Goal: Find specific page/section: Find specific page/section

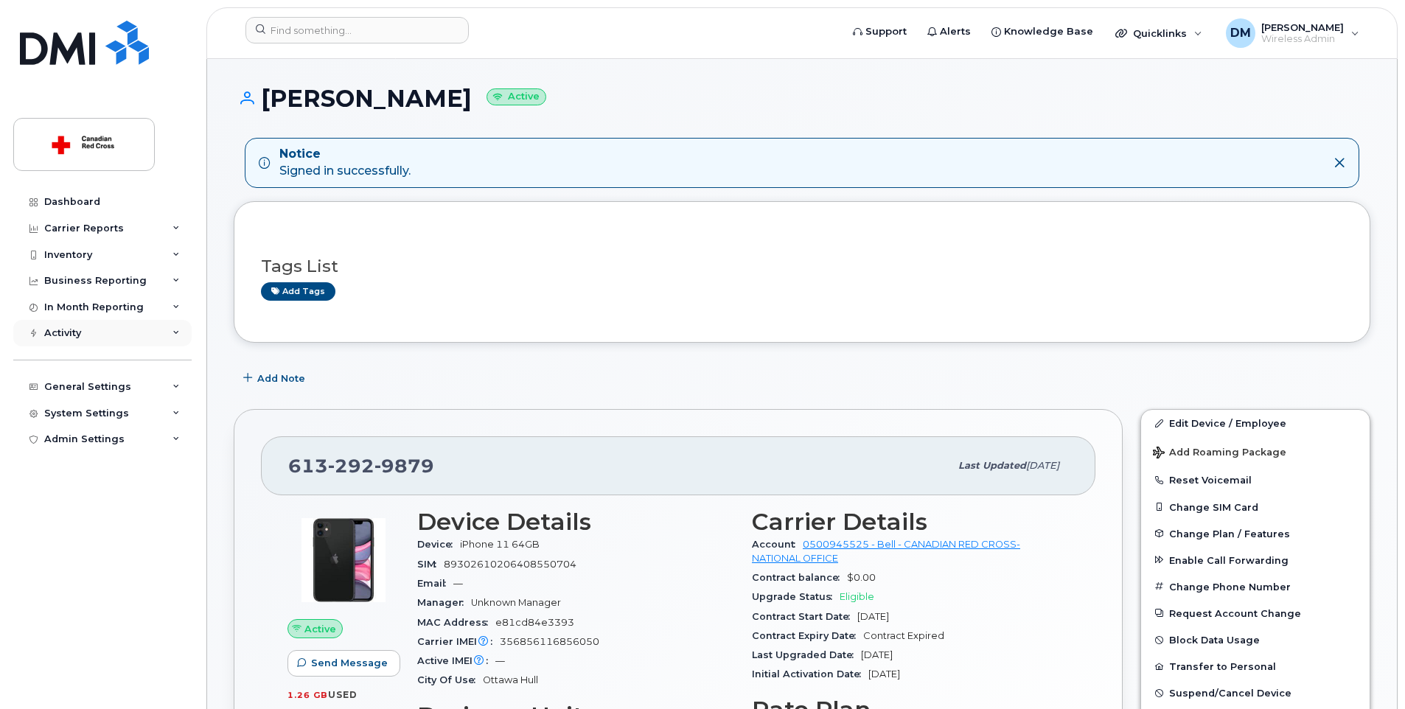
click at [70, 332] on div "Activity" at bounding box center [62, 333] width 37 height 12
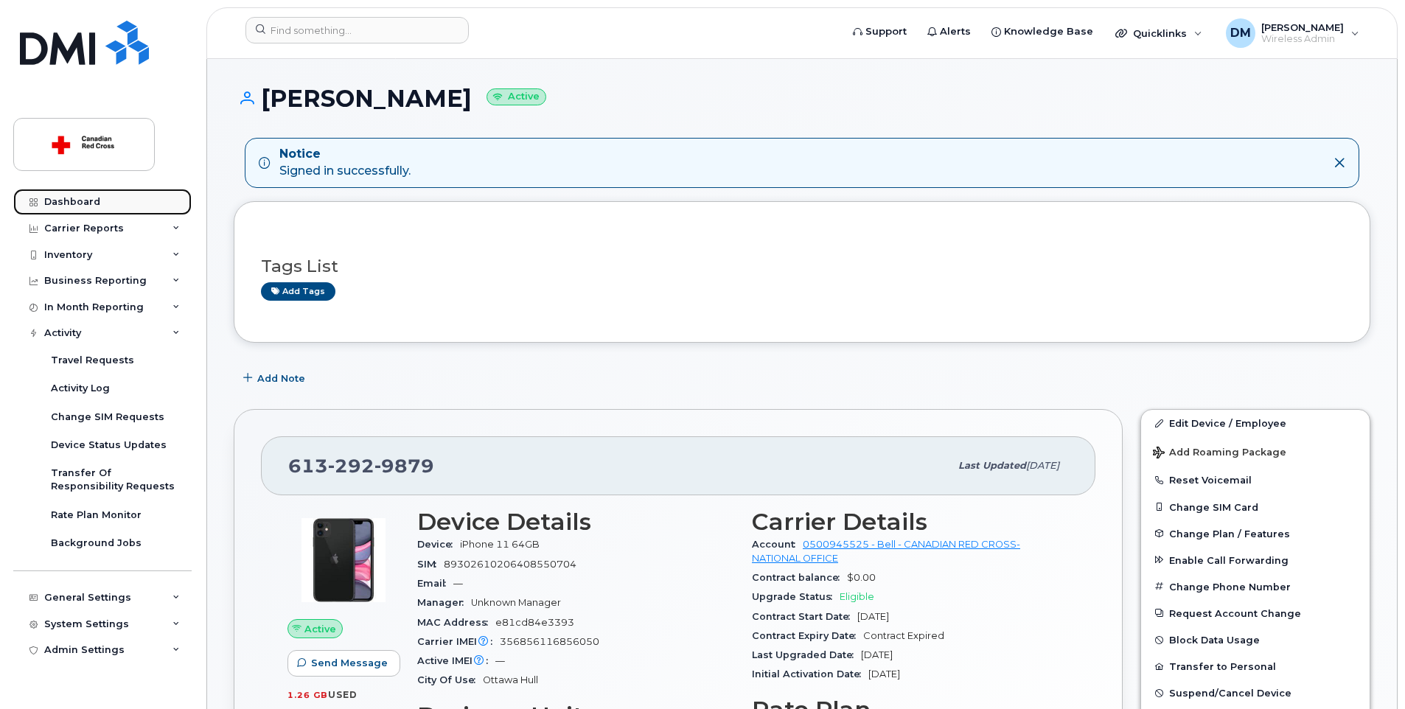
click at [82, 203] on div "Dashboard" at bounding box center [72, 202] width 56 height 12
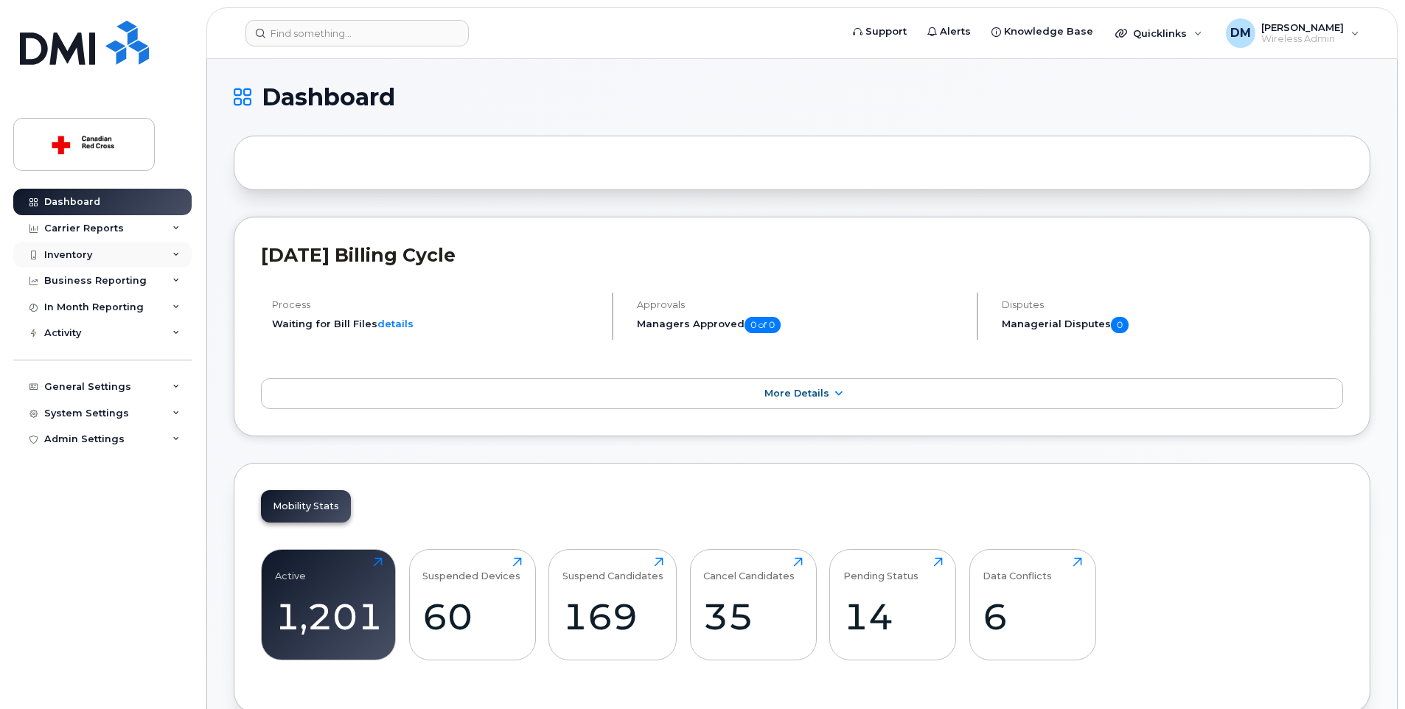
click at [73, 257] on div "Inventory" at bounding box center [68, 255] width 48 height 12
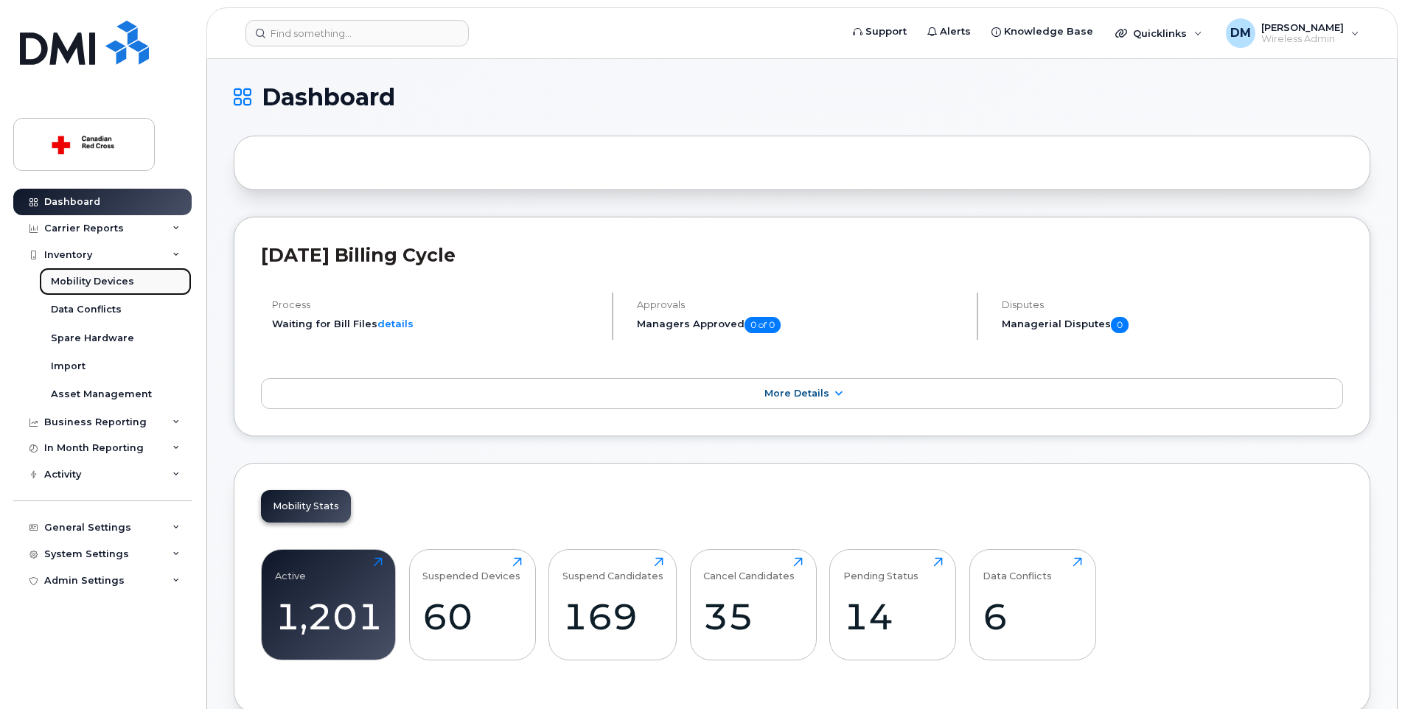
click at [103, 279] on div "Mobility Devices" at bounding box center [92, 281] width 83 height 13
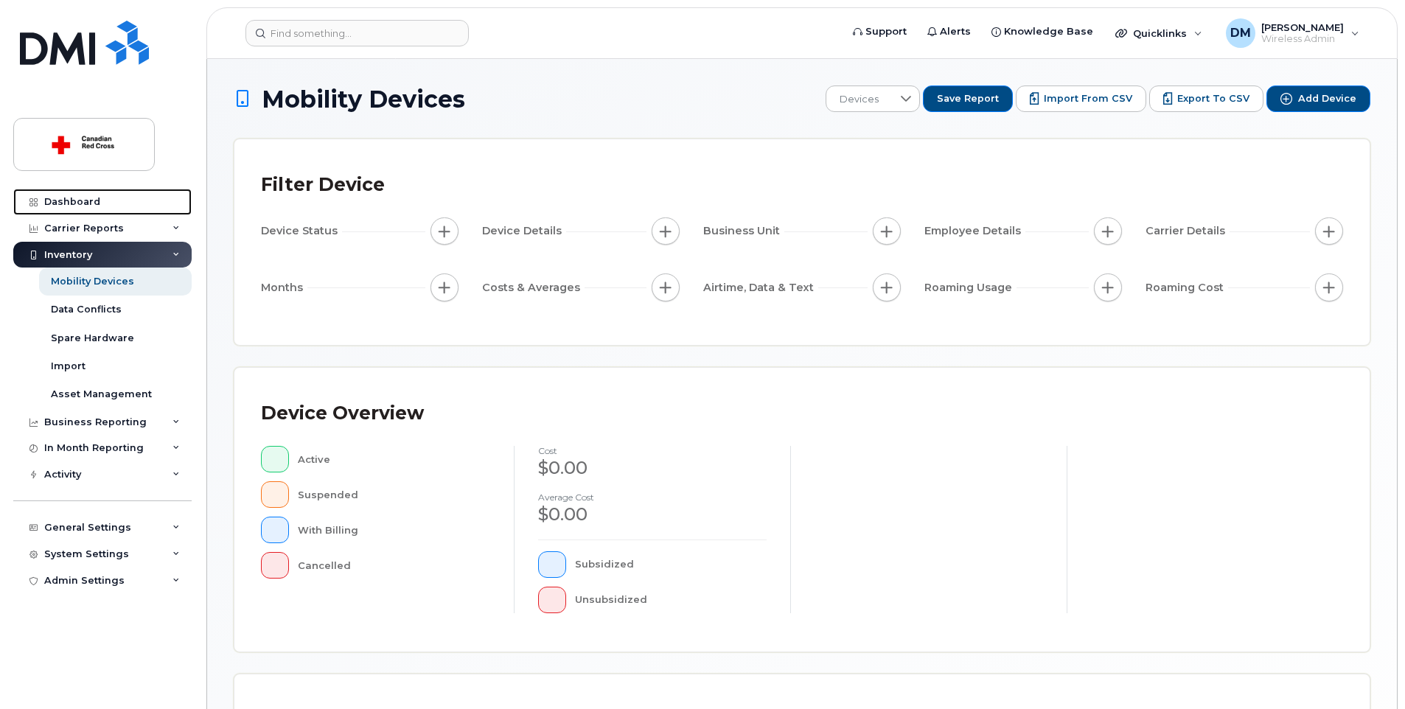
click at [91, 200] on div "Dashboard" at bounding box center [72, 202] width 56 height 12
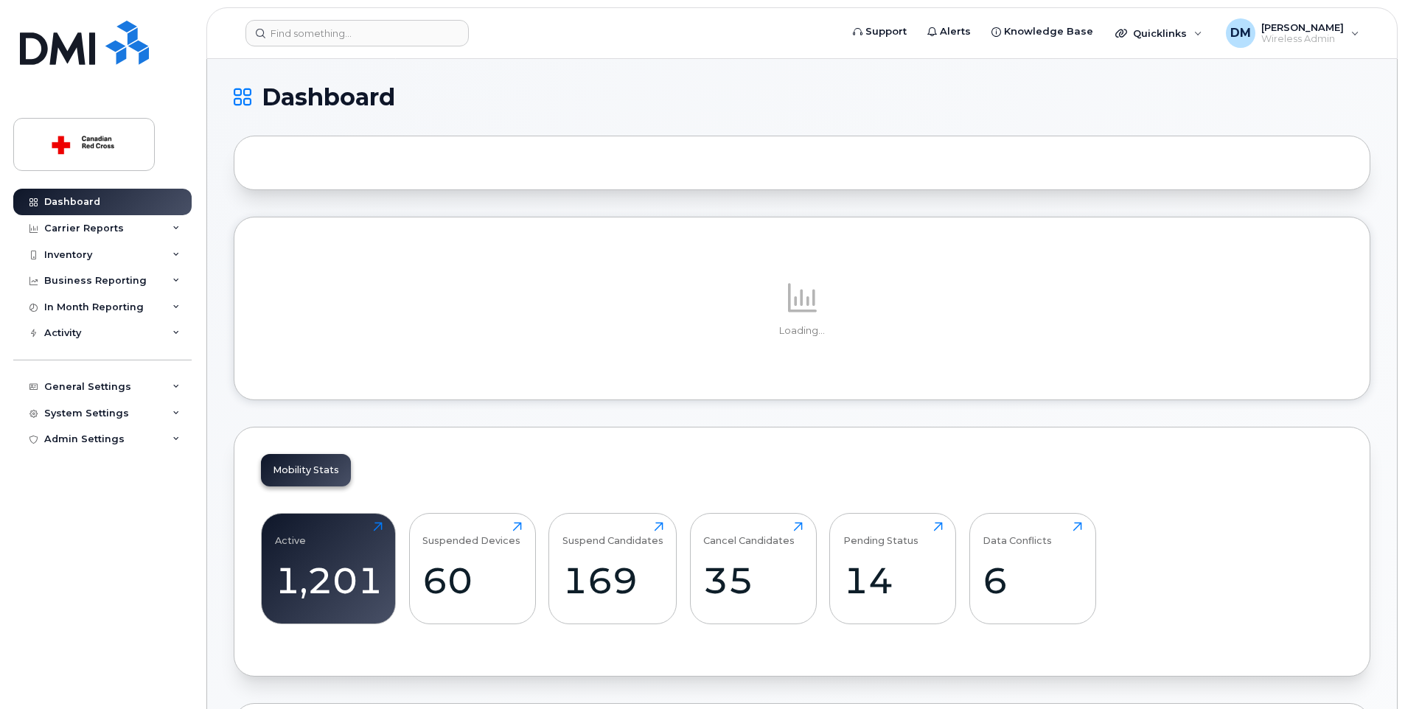
scroll to position [656, 0]
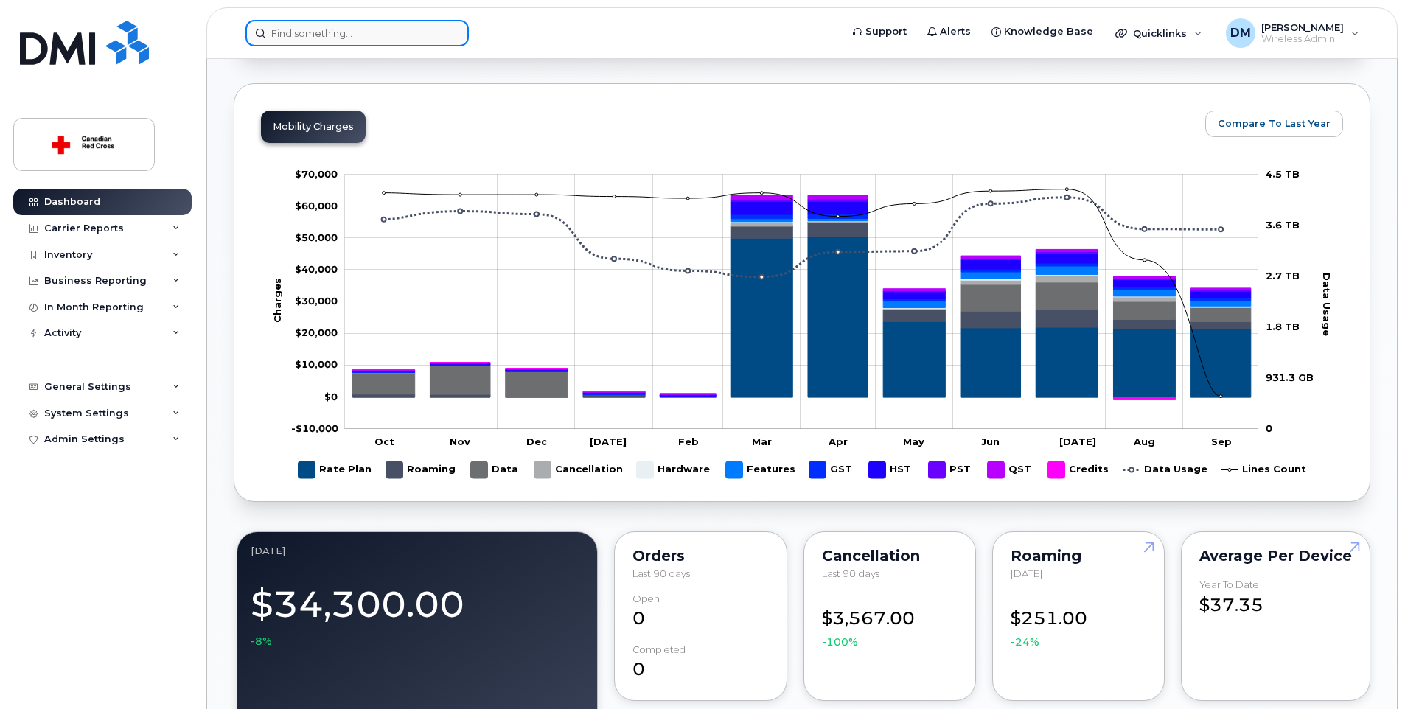
click at [377, 41] on input at bounding box center [357, 33] width 223 height 27
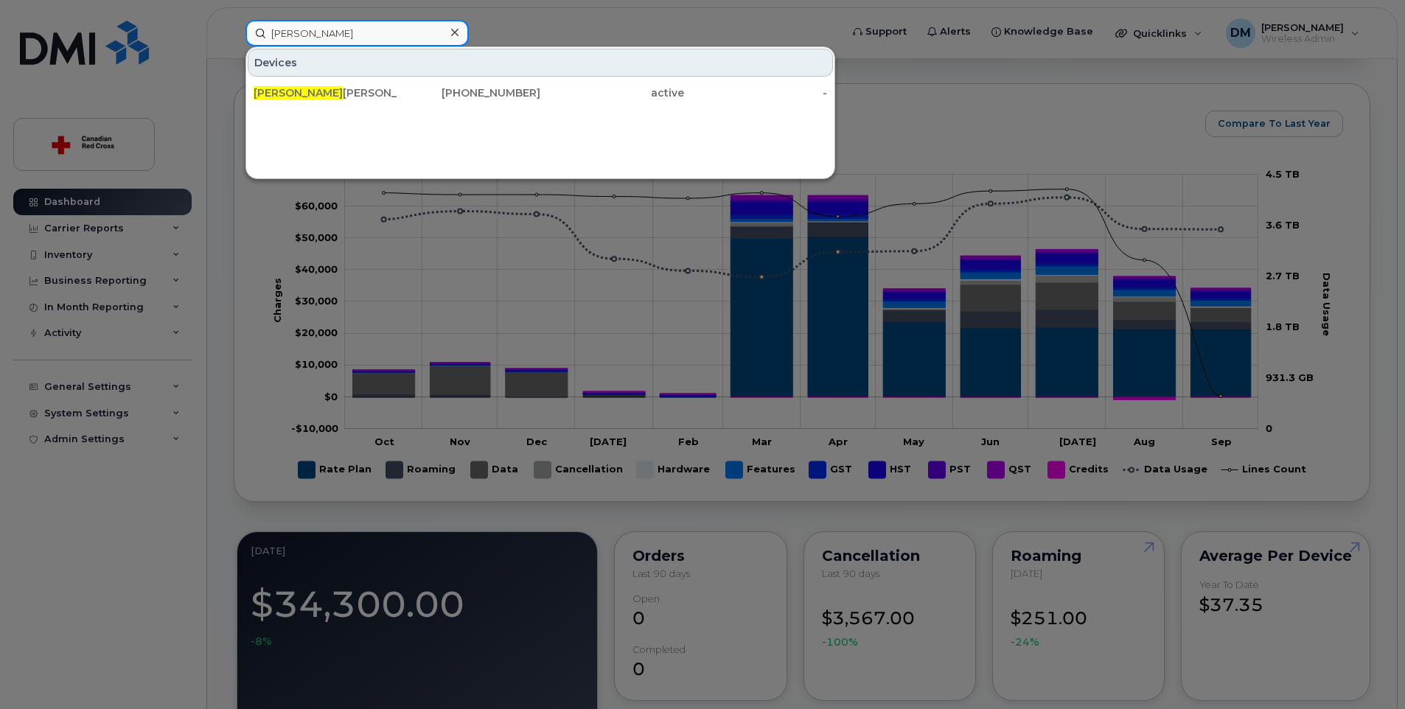
drag, startPoint x: 307, startPoint y: 31, endPoint x: 187, endPoint y: 15, distance: 121.2
click at [234, 20] on div "Darin Devices Darin Merriman 613-292-9879 active -" at bounding box center [538, 33] width 609 height 27
type input "andres"
click at [582, 149] on div "Devices Andres Lorza 226-750-8895 active -" at bounding box center [541, 112] width 590 height 133
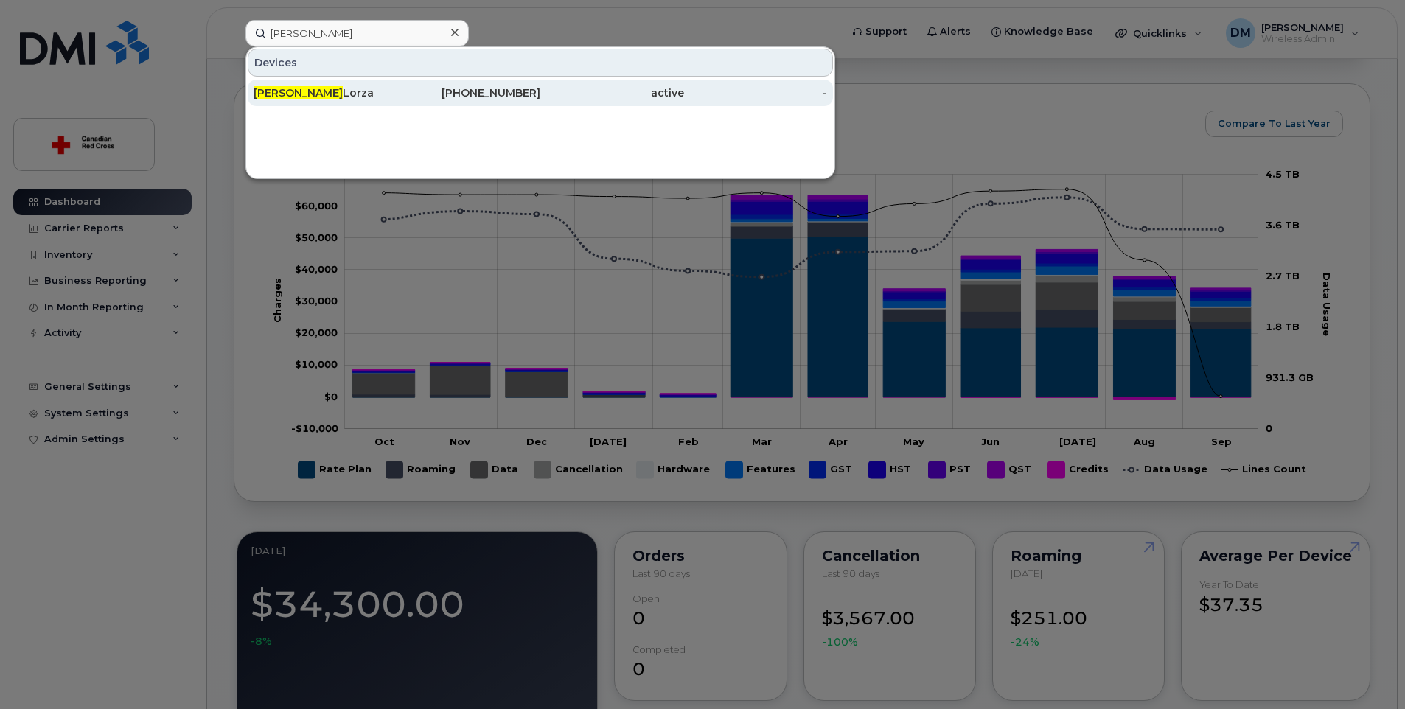
click at [313, 92] on div "Andres Lorza" at bounding box center [326, 93] width 144 height 15
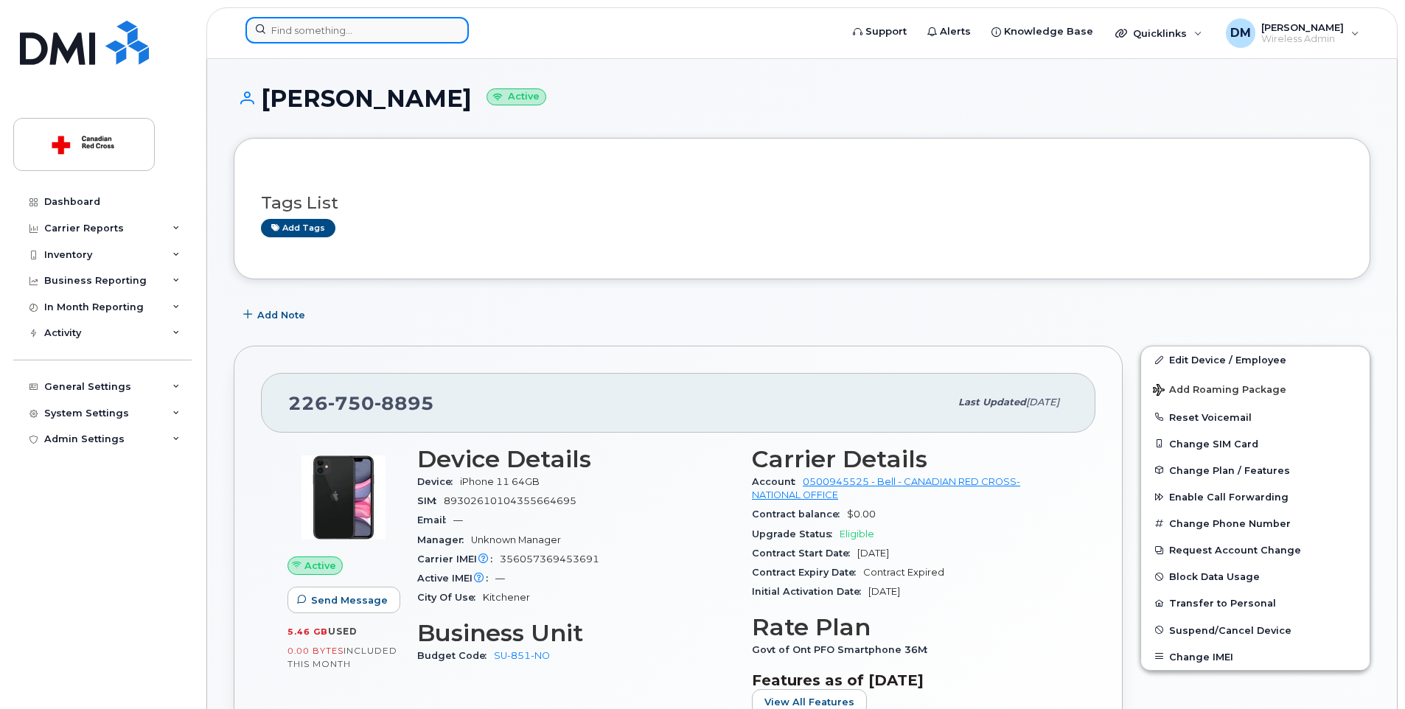
click at [299, 30] on input at bounding box center [357, 30] width 223 height 27
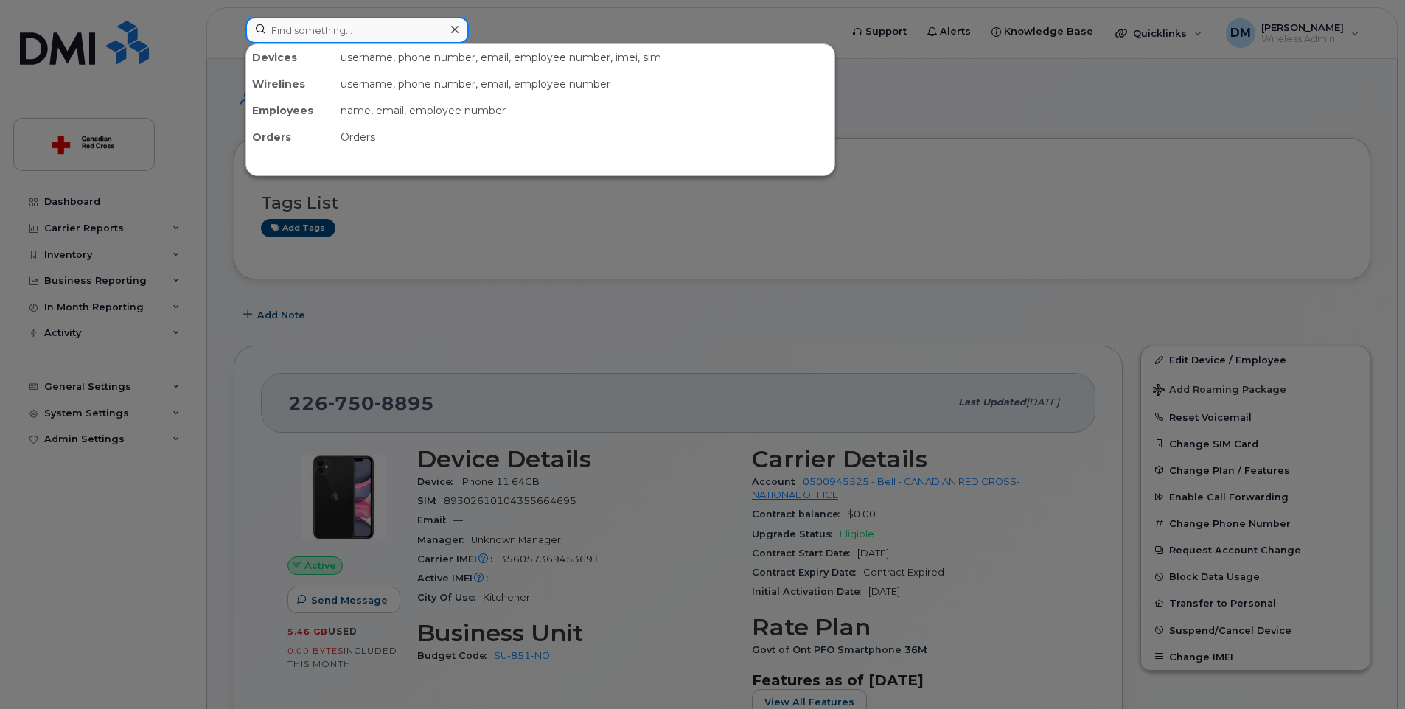
type input "[PERSON_NAME]"
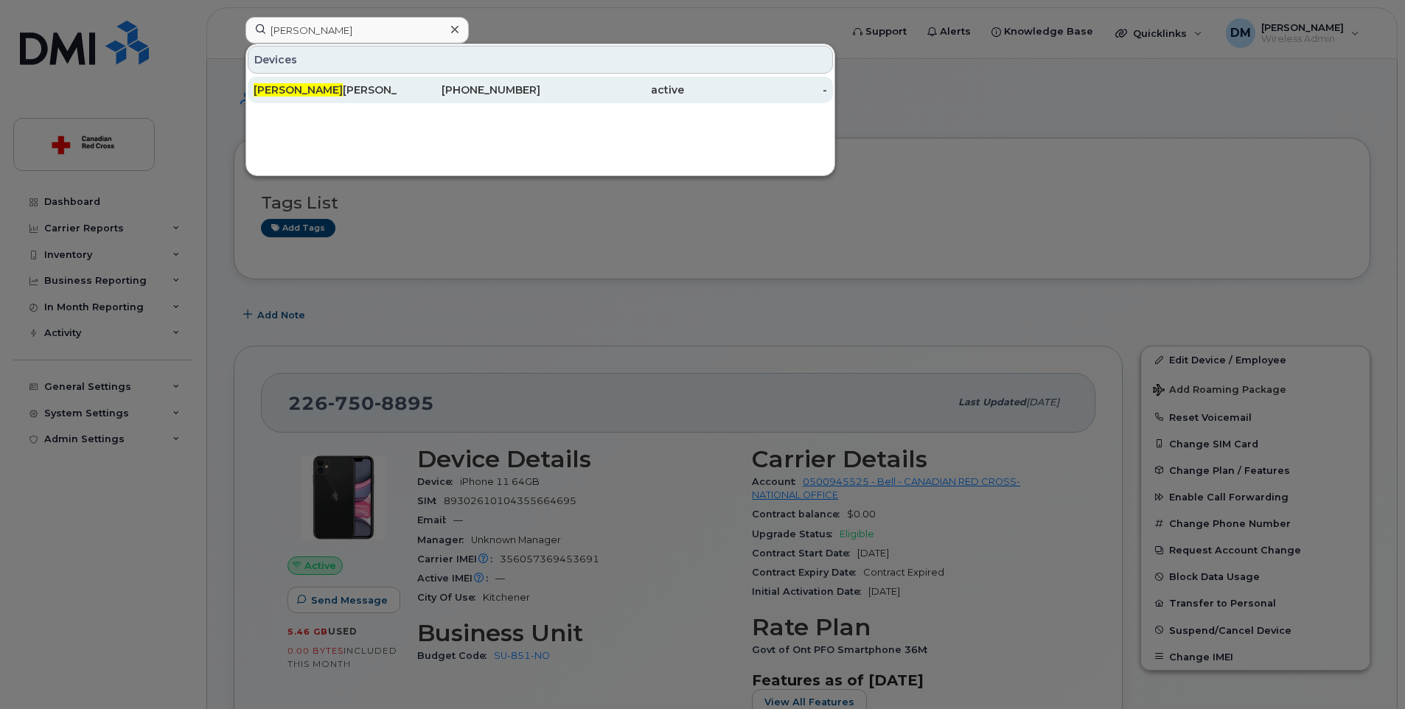
click at [271, 89] on span "[PERSON_NAME]" at bounding box center [298, 89] width 89 height 13
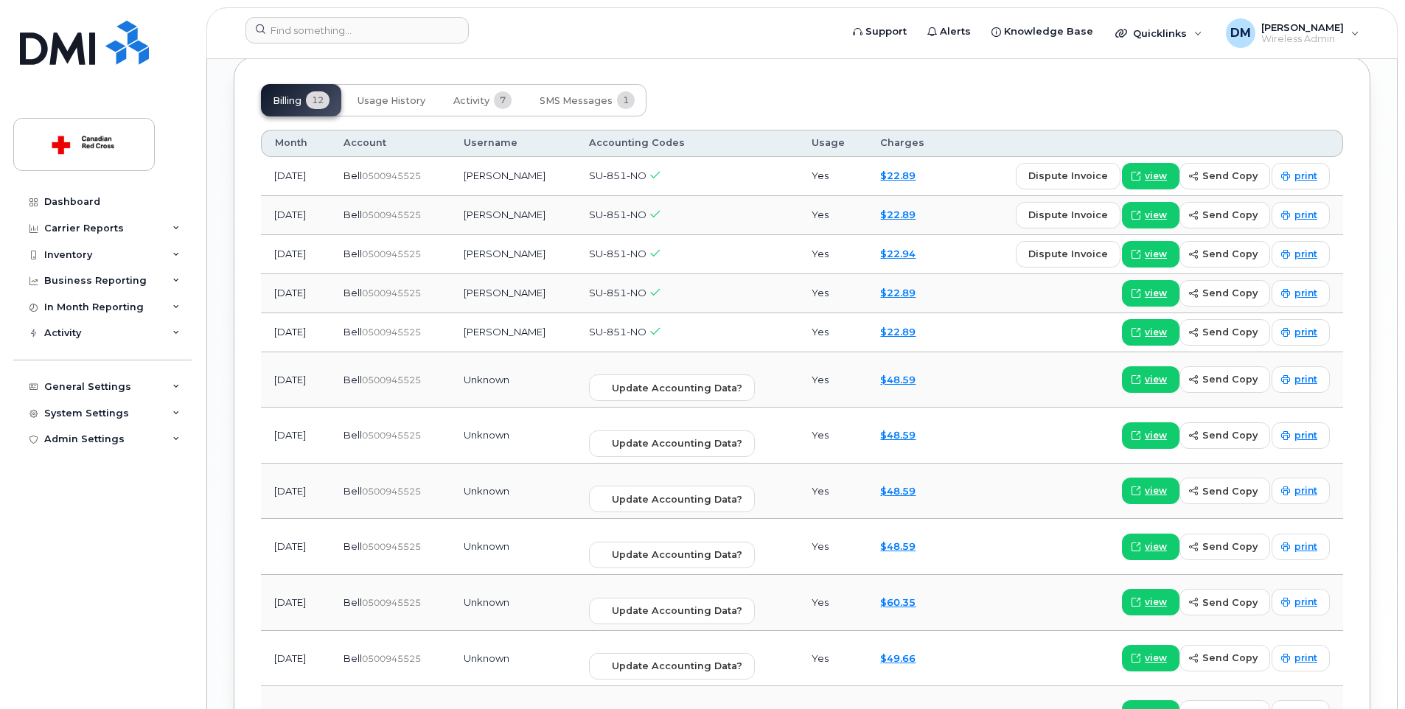
scroll to position [1244, 0]
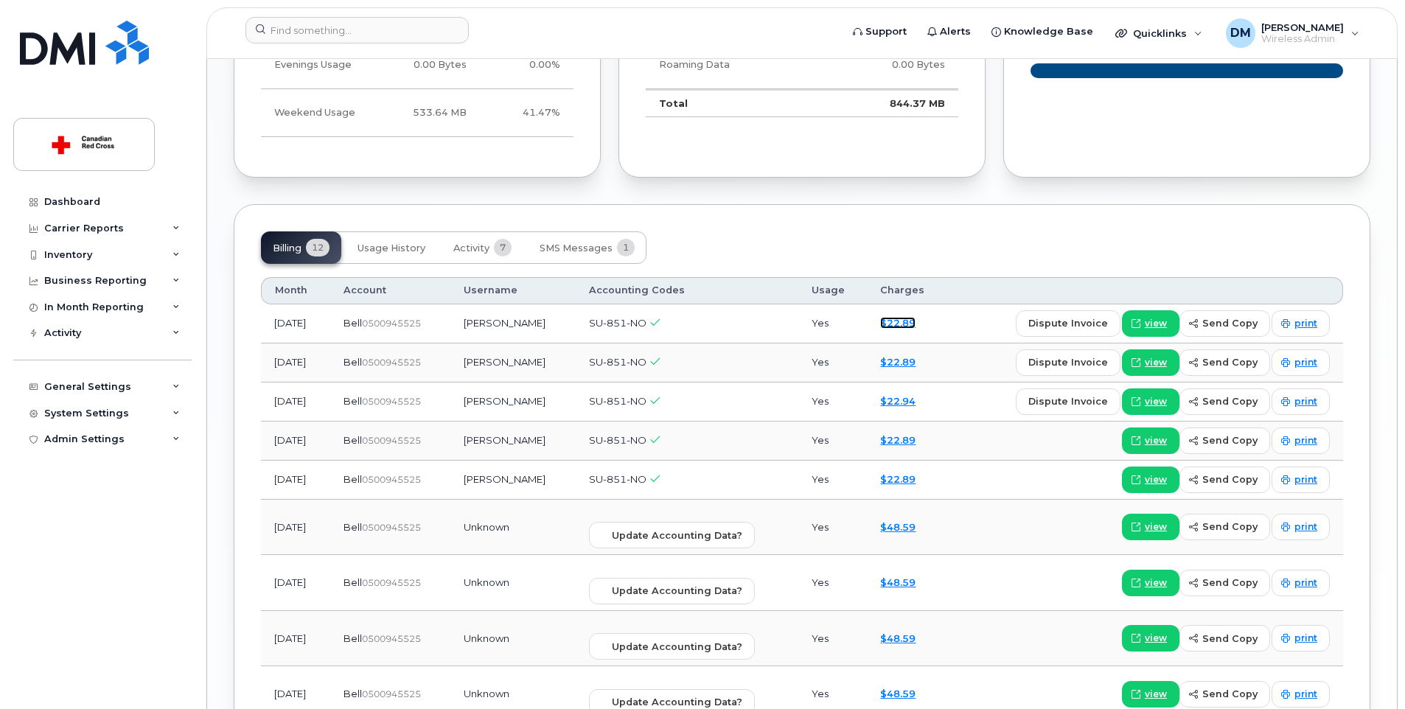
click at [911, 327] on link "$22.89" at bounding box center [897, 323] width 35 height 12
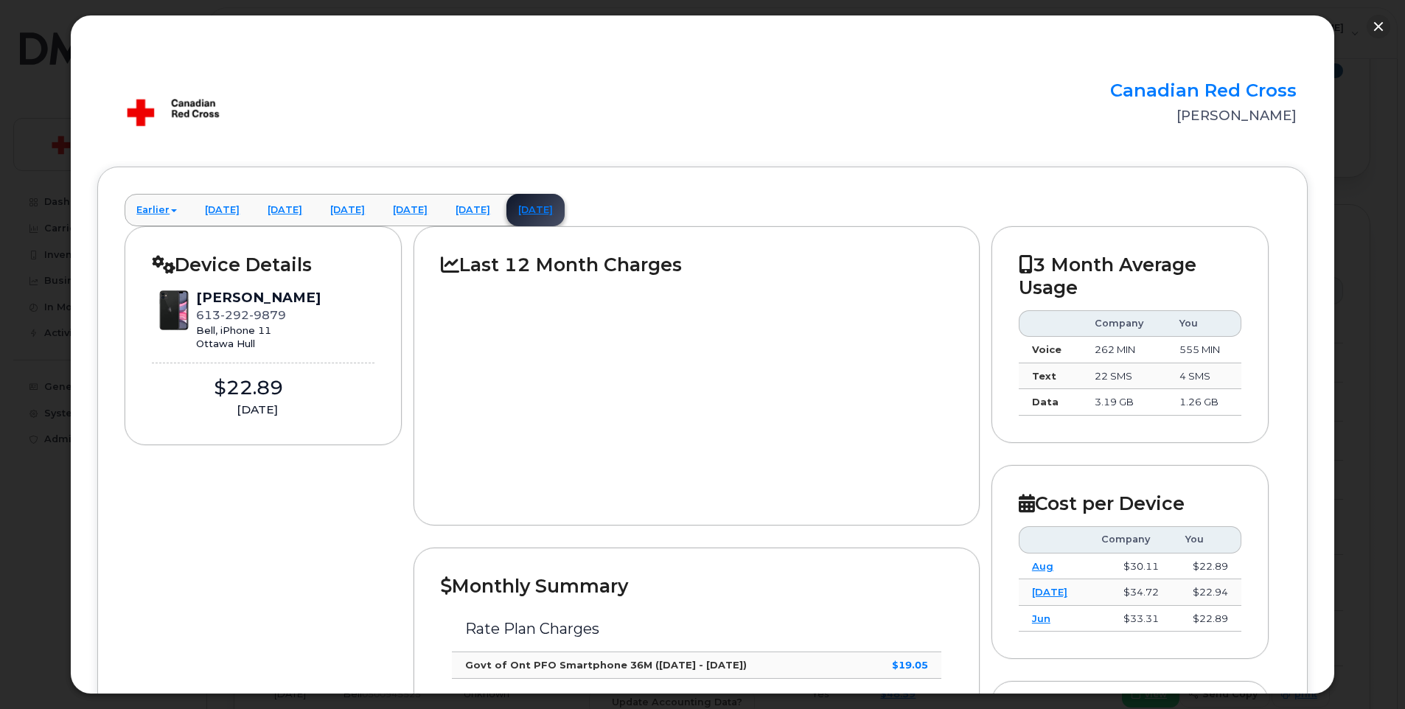
click at [912, 321] on div at bounding box center [697, 387] width 512 height 222
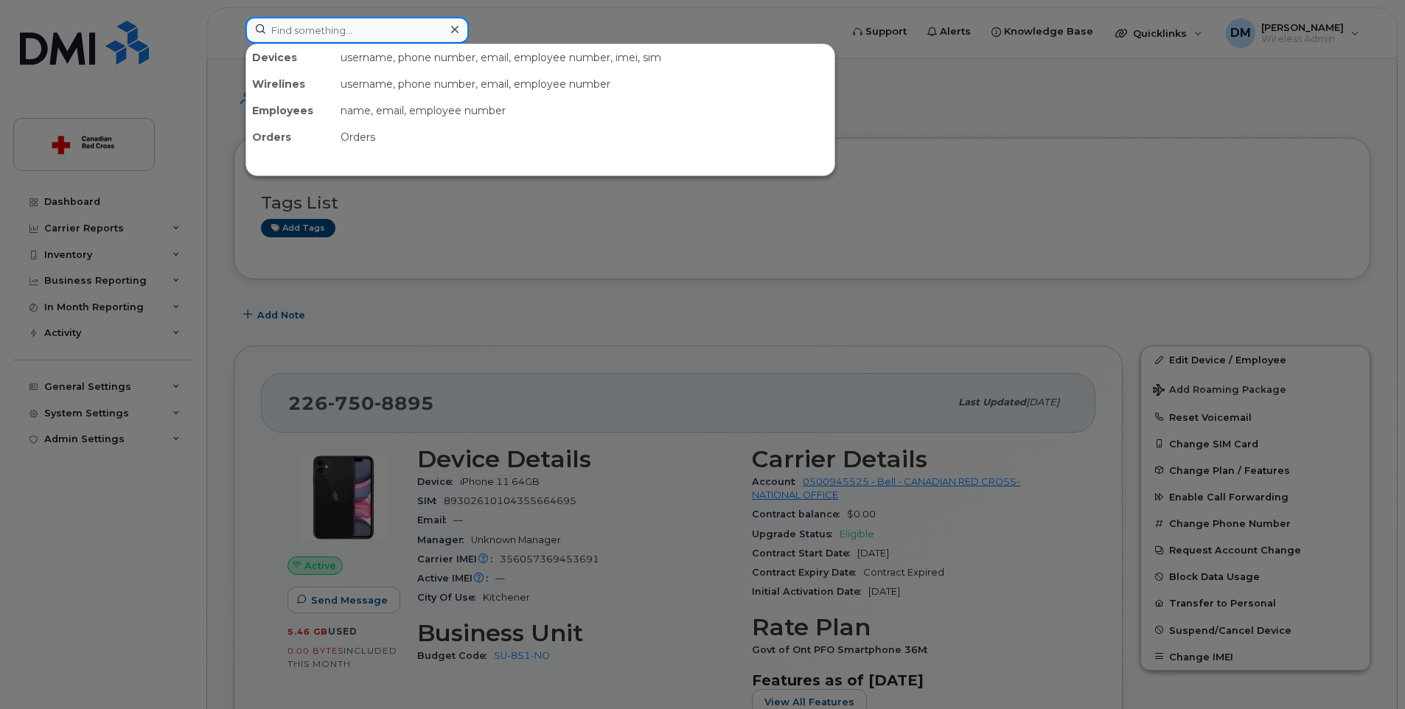
click at [342, 34] on input at bounding box center [357, 30] width 223 height 27
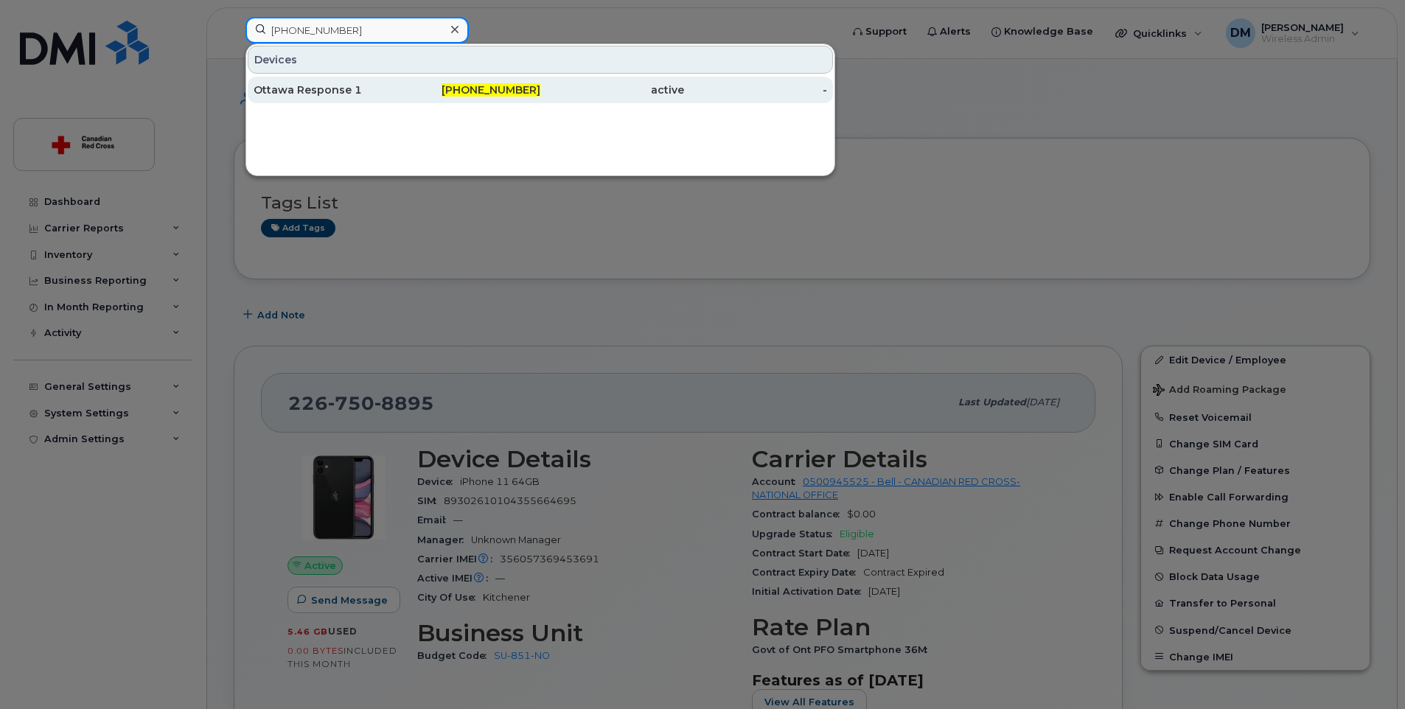
type input "[PHONE_NUMBER]"
click at [337, 86] on div "Ottawa Response 1" at bounding box center [326, 90] width 144 height 15
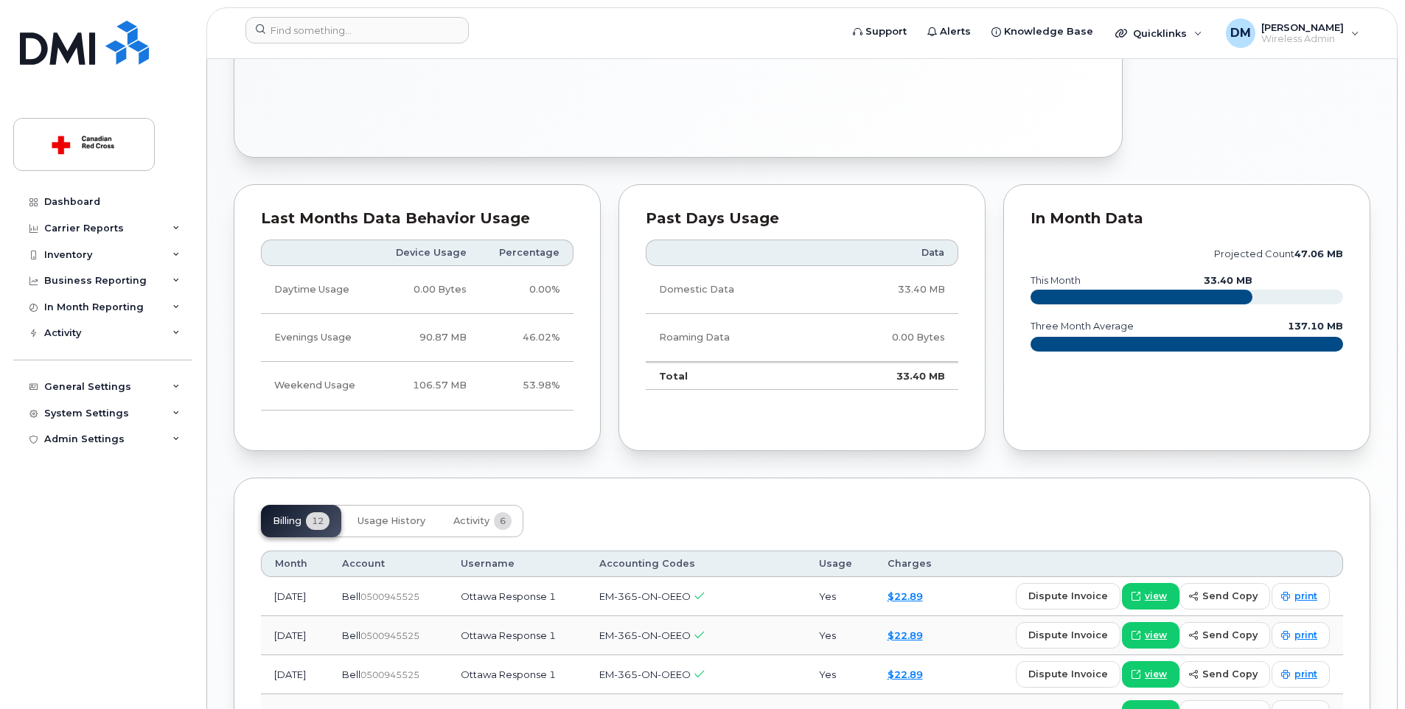
scroll to position [811, 0]
